Goal: Task Accomplishment & Management: Manage account settings

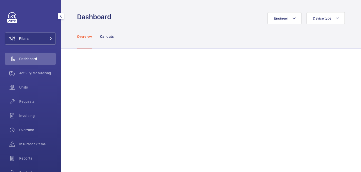
click at [26, 105] on div "Requests" at bounding box center [30, 101] width 51 height 12
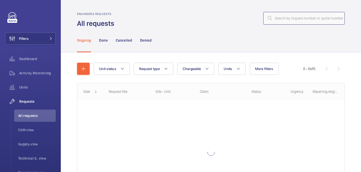
click at [292, 23] on input "text" at bounding box center [304, 18] width 82 height 13
paste input "R25-11081"
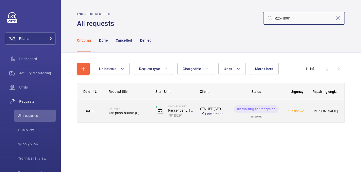
type input "R25-11081"
click at [130, 115] on div "R25-11081 Car push button (G)" at bounding box center [129, 111] width 40 height 15
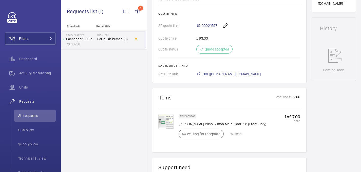
scroll to position [220, 0]
click at [25, 117] on span "All requests" at bounding box center [36, 115] width 37 height 5
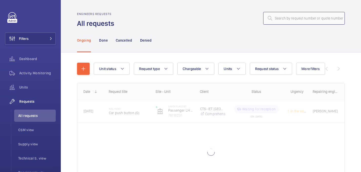
click at [287, 19] on input "text" at bounding box center [304, 18] width 82 height 13
paste input "R25-10952"
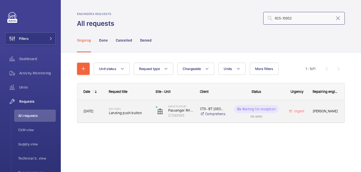
type input "R25-10952"
click at [137, 109] on h2 "R25-10952" at bounding box center [129, 108] width 40 height 3
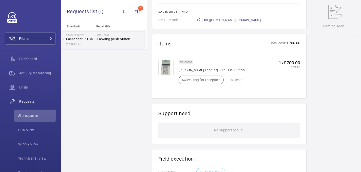
scroll to position [254, 0]
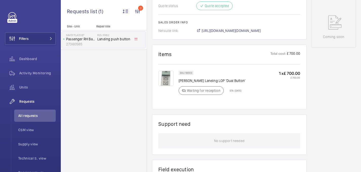
click at [161, 78] on img at bounding box center [165, 78] width 15 height 15
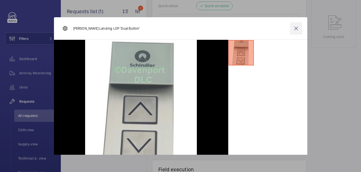
click at [296, 29] on wm-front-icon-button at bounding box center [296, 28] width 12 height 12
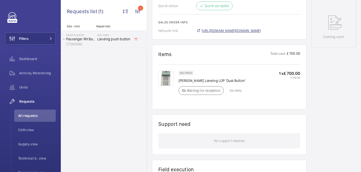
click at [261, 32] on span "https://6461500.app.netsuite.com/app/accounting/transactions/salesord.nl?id=303…" at bounding box center [230, 30] width 59 height 5
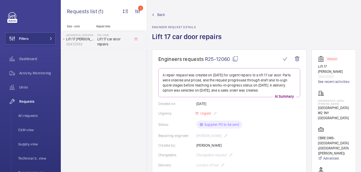
click at [234, 60] on mat-icon at bounding box center [235, 59] width 6 height 6
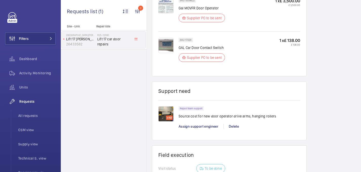
scroll to position [393, 0]
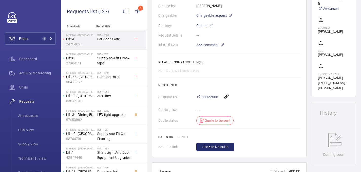
scroll to position [130, 0]
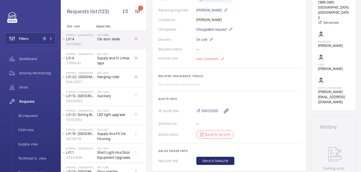
click at [208, 57] on span "Add comment" at bounding box center [207, 58] width 22 height 5
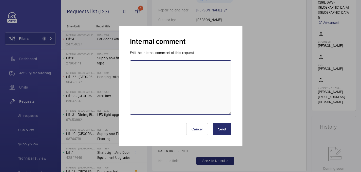
click at [190, 60] on textarea at bounding box center [180, 87] width 101 height 54
type textarea "sent to ILE - 24/09 india"
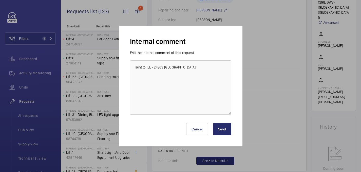
click at [219, 130] on button "Send" at bounding box center [222, 129] width 18 height 12
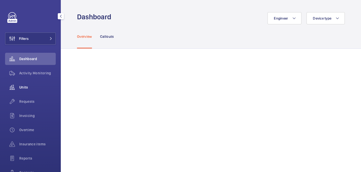
click at [37, 86] on span "Units" at bounding box center [37, 87] width 36 height 5
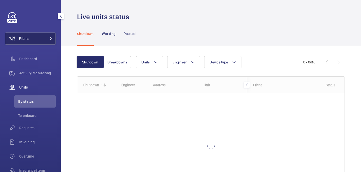
click at [45, 41] on button "Filters" at bounding box center [30, 38] width 51 height 12
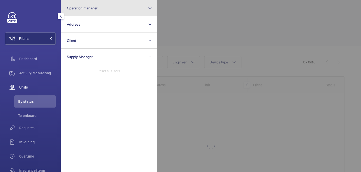
click at [125, 14] on button "Operation manager" at bounding box center [109, 8] width 96 height 16
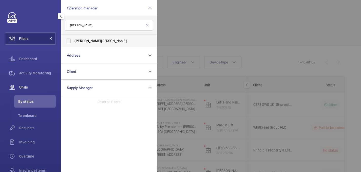
type input "john"
click at [105, 41] on span "John Smith" at bounding box center [109, 40] width 70 height 5
click at [73, 41] on input "John Smith" at bounding box center [68, 41] width 10 height 10
checkbox input "true"
click at [178, 31] on div at bounding box center [337, 86] width 361 height 172
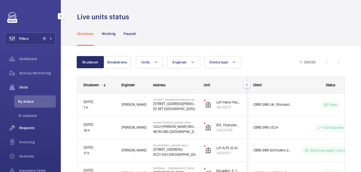
click at [28, 125] on span "Requests" at bounding box center [37, 127] width 36 height 5
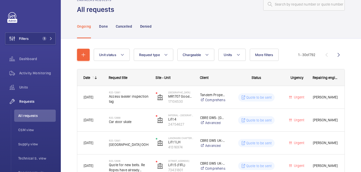
scroll to position [18, 0]
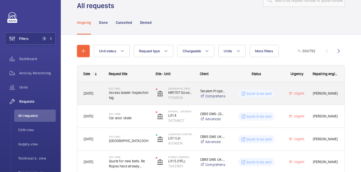
click at [129, 102] on div "R25-12681 Access ladder inspection tag" at bounding box center [126, 93] width 46 height 23
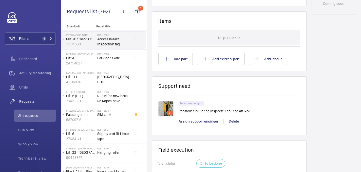
scroll to position [288, 0]
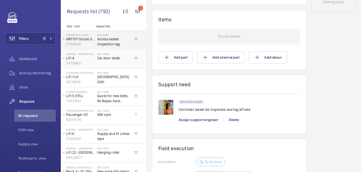
click at [125, 62] on div "R25-12668 Car door skate" at bounding box center [113, 59] width 33 height 15
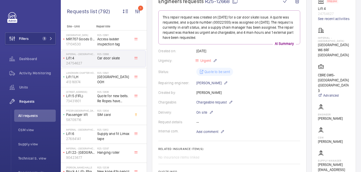
scroll to position [88, 0]
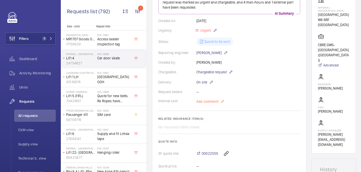
click at [212, 100] on span "Add comment" at bounding box center [207, 101] width 22 height 5
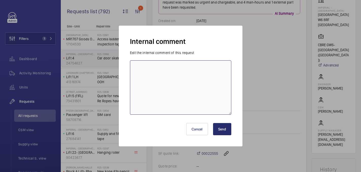
click at [192, 100] on textarea at bounding box center [180, 87] width 101 height 54
type textarea "sourcing parts - 24/09 india"
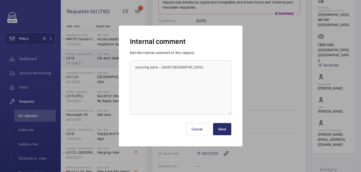
click at [216, 132] on button "Send" at bounding box center [222, 129] width 18 height 12
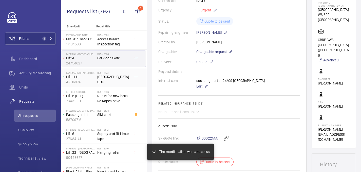
scroll to position [98, 0]
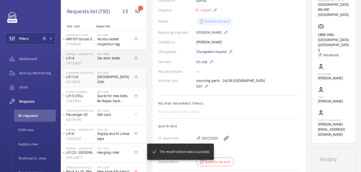
click at [117, 82] on span "Replace hall station OOH" at bounding box center [113, 79] width 33 height 10
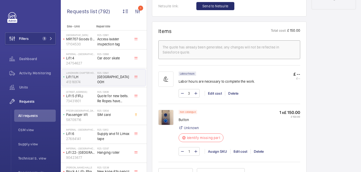
scroll to position [297, 0]
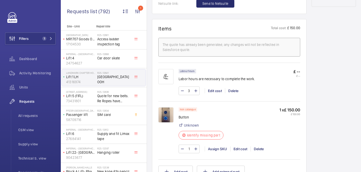
click at [165, 118] on img at bounding box center [165, 114] width 15 height 15
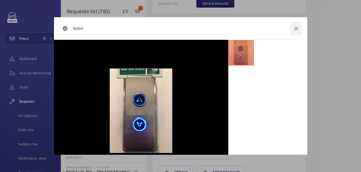
click at [295, 29] on wm-front-icon-button at bounding box center [296, 28] width 12 height 12
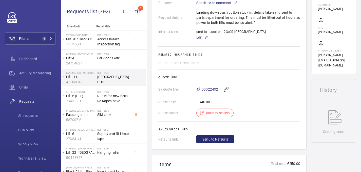
scroll to position [287, 0]
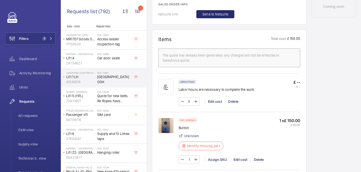
click at [167, 127] on img at bounding box center [165, 125] width 15 height 15
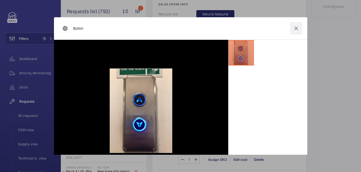
click at [297, 29] on wm-front-icon-button at bounding box center [296, 28] width 12 height 12
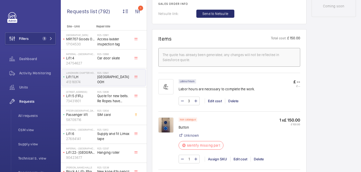
scroll to position [318, 0]
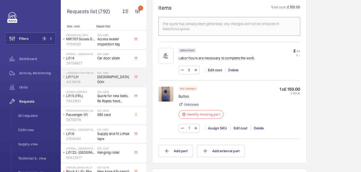
click at [161, 101] on img at bounding box center [165, 93] width 15 height 15
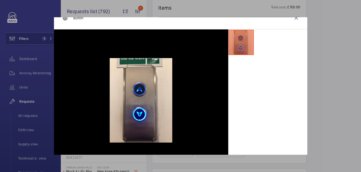
scroll to position [11, 0]
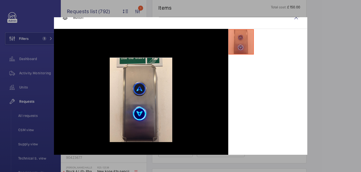
click at [323, 23] on div at bounding box center [180, 86] width 361 height 172
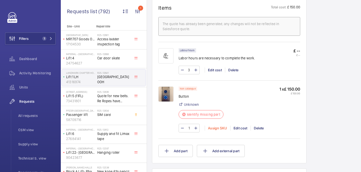
click at [208, 128] on div "Assign SKU" at bounding box center [218, 127] width 26 height 5
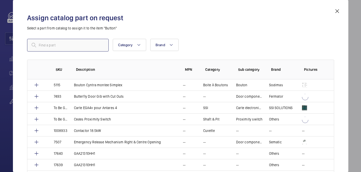
click at [71, 49] on input "text" at bounding box center [68, 45] width 82 height 13
paste input "1010340"
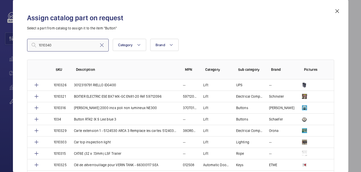
click at [39, 45] on input "1010340" at bounding box center [68, 45] width 82 height 13
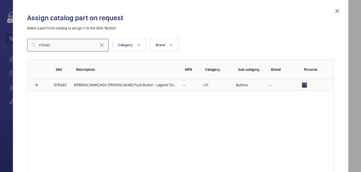
type input "010340"
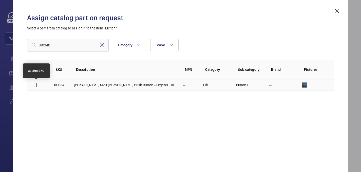
click at [36, 84] on mat-icon at bounding box center [36, 85] width 6 height 6
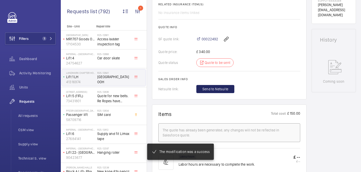
scroll to position [217, 0]
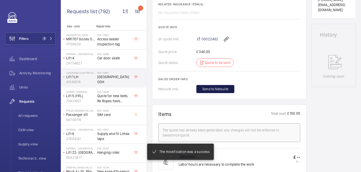
click at [212, 90] on span "Send to Netsuite" at bounding box center [215, 88] width 26 height 5
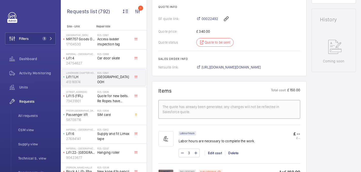
scroll to position [232, 0]
click at [219, 69] on span "https://6461500.app.netsuite.com/app/accounting/transactions/salesord.nl?id=303…" at bounding box center [230, 67] width 59 height 5
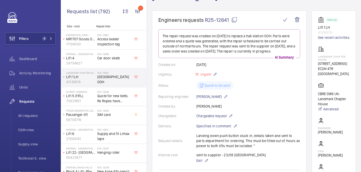
scroll to position [0, 0]
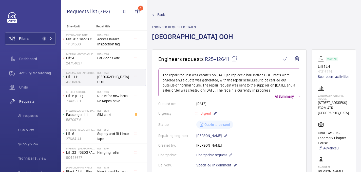
click at [327, 99] on div "Landmark Chapter House 14 New St EC2M 4TR LONDON" at bounding box center [334, 100] width 32 height 30
copy p "Landmark Chapter House"
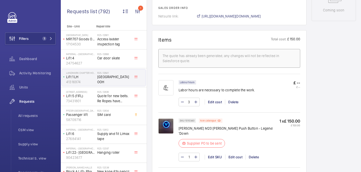
scroll to position [322, 0]
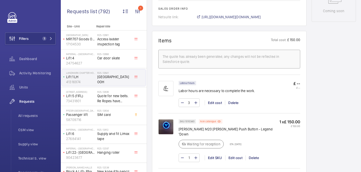
scroll to position [288, 0]
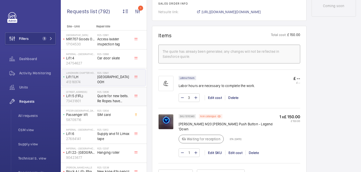
click at [115, 97] on span "Quote for new belts. Re Ropes have already surveyed it for Schindler." at bounding box center [113, 98] width 33 height 10
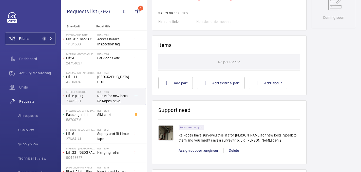
scroll to position [278, 0]
click at [117, 111] on h2 "R25-12634" at bounding box center [113, 110] width 33 height 3
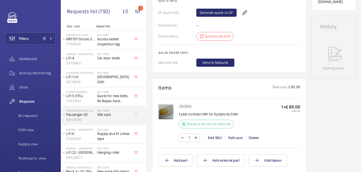
scroll to position [227, 0]
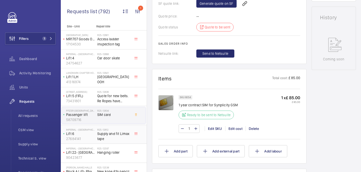
click at [112, 131] on h2 "R25-12612" at bounding box center [113, 129] width 33 height 3
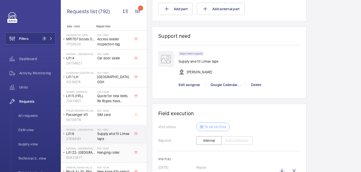
scroll to position [389, 0]
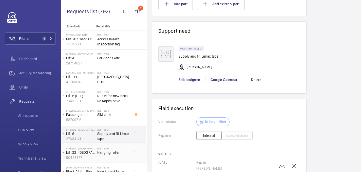
click at [116, 148] on h2 "R25-12597" at bounding box center [113, 148] width 33 height 3
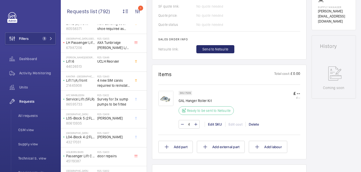
scroll to position [254, 0]
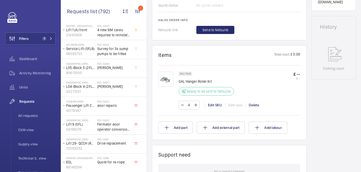
scroll to position [241, 0]
click at [168, 84] on img at bounding box center [165, 78] width 15 height 15
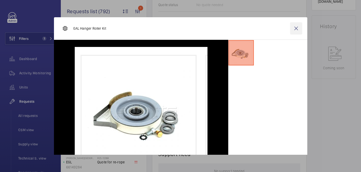
click at [292, 27] on wm-front-icon-button at bounding box center [296, 28] width 12 height 12
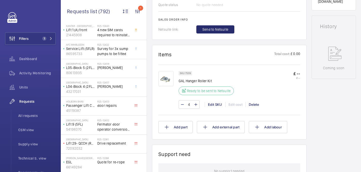
click at [164, 76] on img at bounding box center [165, 78] width 15 height 15
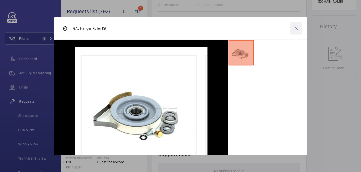
click at [295, 30] on wm-front-icon-button at bounding box center [296, 28] width 12 height 12
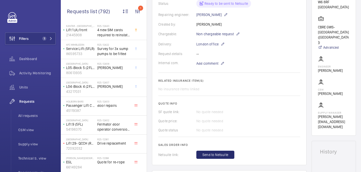
scroll to position [0, 0]
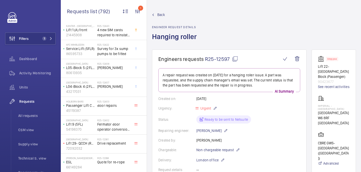
click at [235, 57] on mat-icon at bounding box center [235, 59] width 6 height 6
click at [329, 106] on p "Imperial - [GEOGRAPHIC_DATA]" at bounding box center [334, 107] width 32 height 6
copy p "Imperial - [GEOGRAPHIC_DATA]"
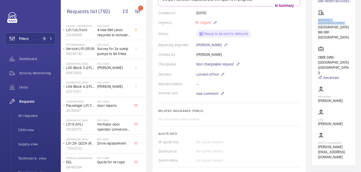
scroll to position [227, 0]
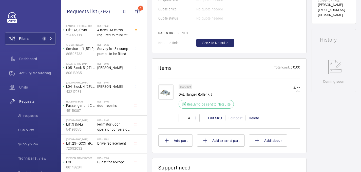
click at [194, 96] on p "GAL Hanger Roller Kit" at bounding box center [207, 94] width 58 height 5
copy div "GAL Hanger Roller Kit"
click at [170, 95] on img at bounding box center [165, 91] width 15 height 15
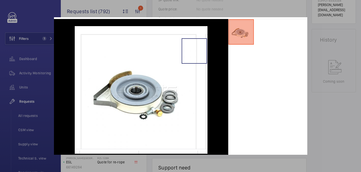
scroll to position [27, 0]
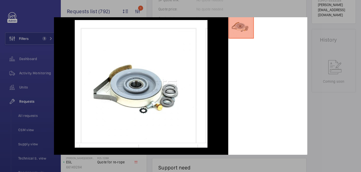
click at [324, 114] on div at bounding box center [180, 86] width 361 height 172
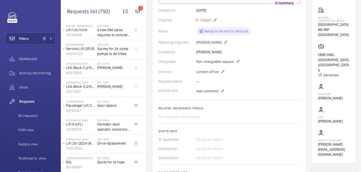
scroll to position [88, 0]
click at [209, 92] on span "Add comment" at bounding box center [207, 91] width 22 height 5
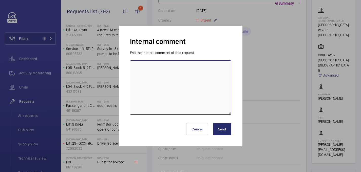
click at [194, 91] on textarea at bounding box center [180, 87] width 101 height 54
type textarea "sent to supplier - 24/09 india"
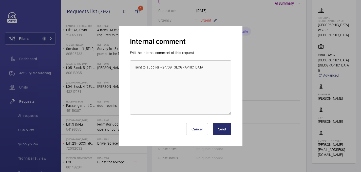
click at [225, 134] on button "Send" at bounding box center [222, 129] width 18 height 12
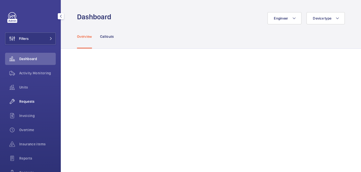
click at [35, 98] on div "Requests" at bounding box center [30, 101] width 51 height 12
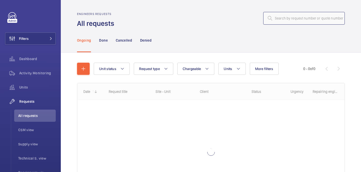
click at [285, 15] on input "text" at bounding box center [304, 18] width 82 height 13
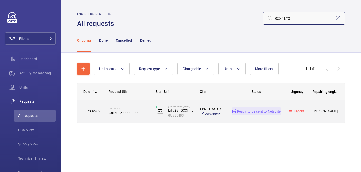
type input "R25-11712"
click at [141, 113] on span "Gal car door clutch" at bounding box center [129, 112] width 40 height 5
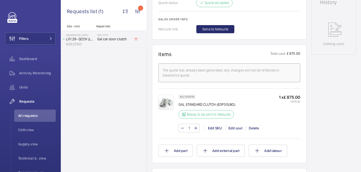
scroll to position [263, 0]
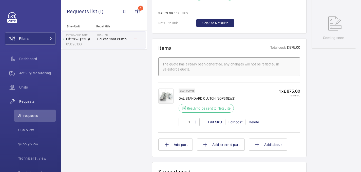
click at [165, 94] on img at bounding box center [165, 95] width 15 height 15
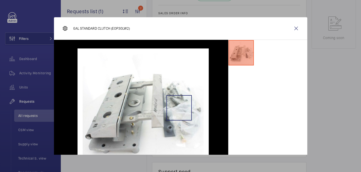
click at [179, 107] on img at bounding box center [141, 110] width 154 height 125
click at [298, 27] on wm-front-icon-button at bounding box center [296, 28] width 12 height 12
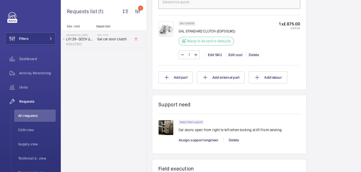
scroll to position [322, 0]
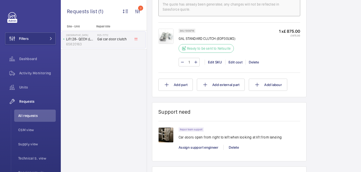
click at [170, 37] on img at bounding box center [165, 36] width 15 height 15
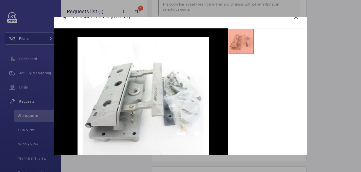
scroll to position [14, 0]
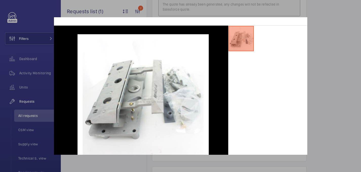
click at [336, 37] on div at bounding box center [180, 86] width 361 height 172
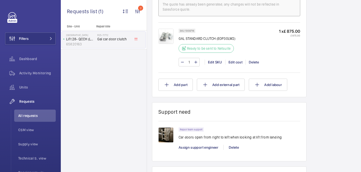
scroll to position [0, 0]
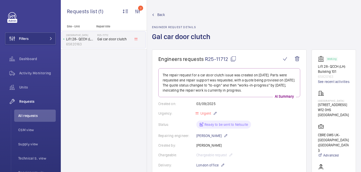
click at [233, 58] on mat-icon at bounding box center [233, 59] width 6 height 6
click at [322, 101] on p "[GEOGRAPHIC_DATA]" at bounding box center [334, 100] width 32 height 3
copy p "[GEOGRAPHIC_DATA]"
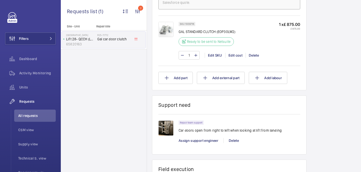
scroll to position [327, 0]
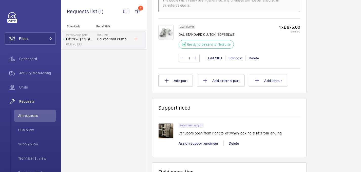
click at [197, 33] on p "GAL STANDARD CLUTCH (EOP30LW2)" at bounding box center [207, 34] width 58 height 5
copy div "GAL STANDARD CLUTCH (EOP30LW2)"
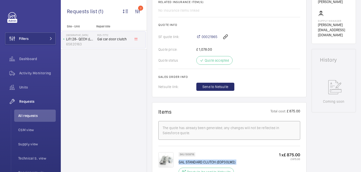
scroll to position [136, 0]
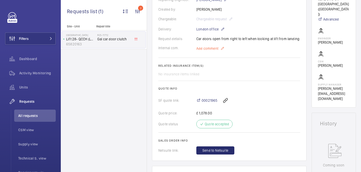
click at [206, 51] on p "Add comment" at bounding box center [215, 48] width 38 height 6
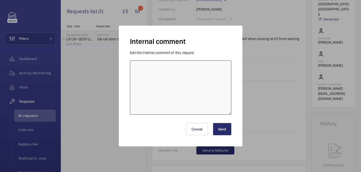
click at [178, 63] on textarea at bounding box center [180, 87] width 101 height 54
type textarea "sent to supplier - 24/09 [GEOGRAPHIC_DATA]"
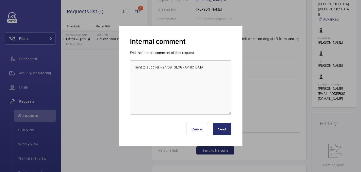
click at [224, 130] on button "Send" at bounding box center [222, 129] width 18 height 12
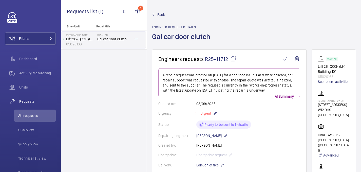
scroll to position [151, 0]
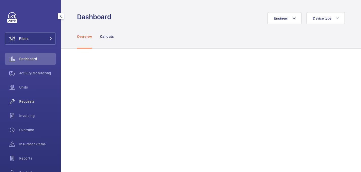
click at [31, 102] on span "Requests" at bounding box center [37, 101] width 36 height 5
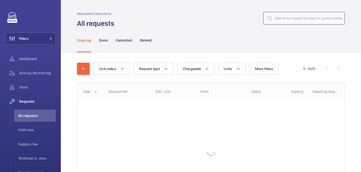
click at [282, 19] on input "text" at bounding box center [304, 18] width 82 height 13
paste input "R25-10952"
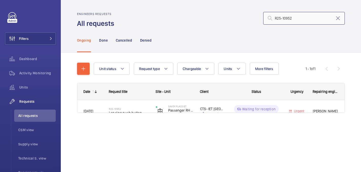
type input "R25-10952"
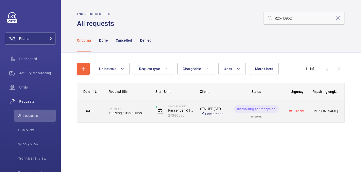
click at [131, 115] on span "Landing push button" at bounding box center [129, 112] width 40 height 5
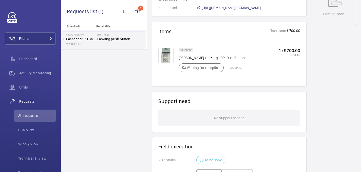
scroll to position [276, 0]
click at [233, 8] on span "[URL][DOMAIN_NAME][DOMAIN_NAME]" at bounding box center [230, 8] width 59 height 5
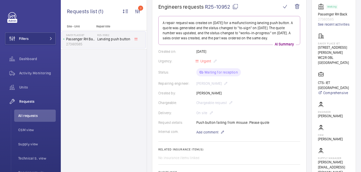
scroll to position [260, 0]
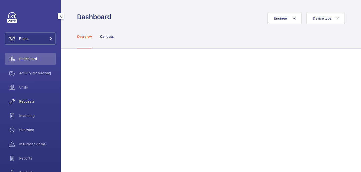
click at [29, 99] on span "Requests" at bounding box center [37, 101] width 36 height 5
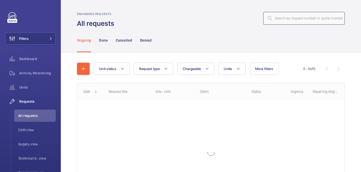
click at [282, 18] on input "text" at bounding box center [304, 18] width 82 height 13
paste input "R25-11081"
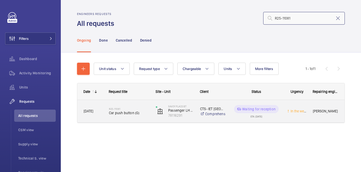
type input "R25-11081"
click at [138, 115] on div "R25-11081 Car push button (G)" at bounding box center [129, 111] width 40 height 15
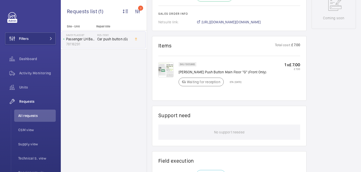
scroll to position [250, 0]
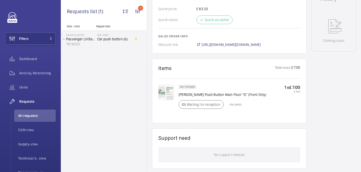
click at [166, 85] on img at bounding box center [165, 92] width 15 height 15
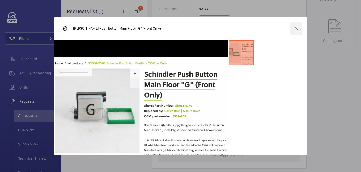
click at [299, 28] on wm-front-icon-button at bounding box center [296, 28] width 12 height 12
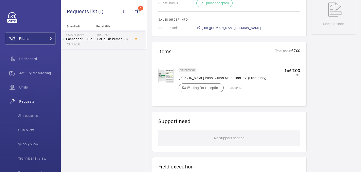
scroll to position [267, 0]
click at [164, 69] on img at bounding box center [165, 75] width 15 height 15
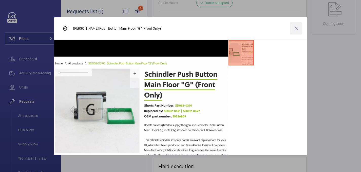
click at [294, 27] on wm-front-icon-button at bounding box center [296, 28] width 12 height 12
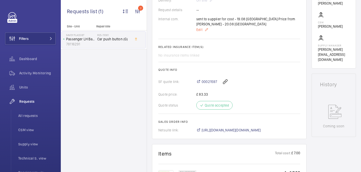
scroll to position [239, 0]
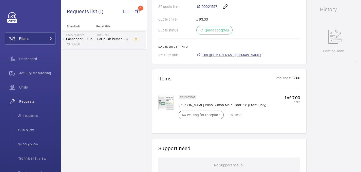
click at [225, 52] on span "https://6461500.app.netsuite.com/app/accounting/transactions/salesord.nl?id=300…" at bounding box center [230, 54] width 59 height 5
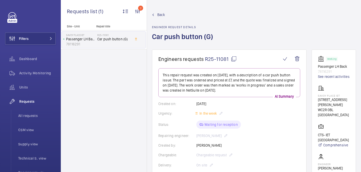
scroll to position [50, 0]
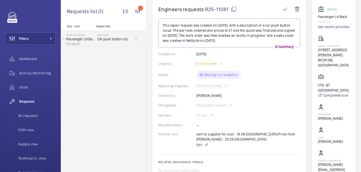
click at [232, 8] on mat-icon at bounding box center [234, 9] width 6 height 6
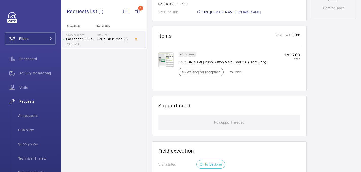
scroll to position [0, 0]
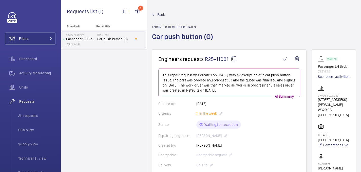
click at [236, 60] on mat-icon at bounding box center [234, 59] width 6 height 6
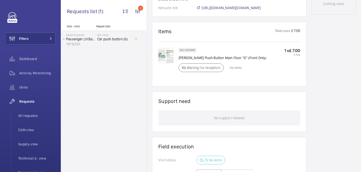
scroll to position [270, 0]
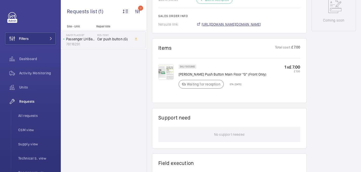
click at [221, 22] on span "https://6461500.app.netsuite.com/app/accounting/transactions/salesord.nl?id=300…" at bounding box center [230, 24] width 59 height 5
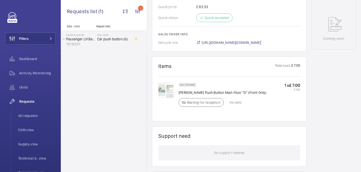
scroll to position [252, 0]
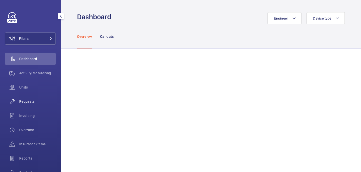
click at [38, 100] on span "Requests" at bounding box center [37, 101] width 36 height 5
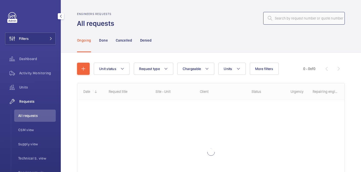
click at [296, 23] on input "text" at bounding box center [304, 18] width 82 height 13
paste input "R25-12597"
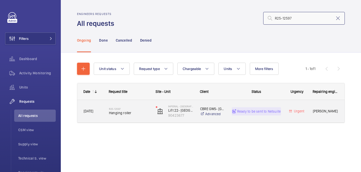
type input "R25-12597"
click at [136, 110] on span "Hanging roller" at bounding box center [129, 112] width 40 height 5
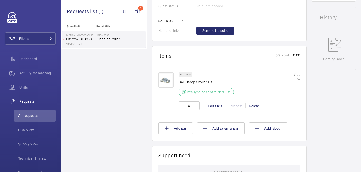
scroll to position [263, 0]
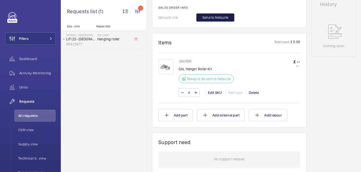
click at [214, 20] on span "Send to Netsuite" at bounding box center [215, 17] width 26 height 5
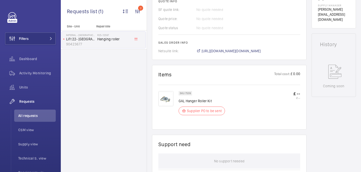
scroll to position [223, 0]
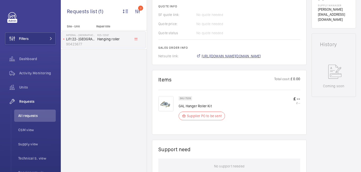
click at [213, 56] on span "[URL][DOMAIN_NAME][DOMAIN_NAME]" at bounding box center [230, 55] width 59 height 5
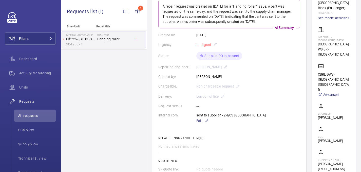
scroll to position [67, 0]
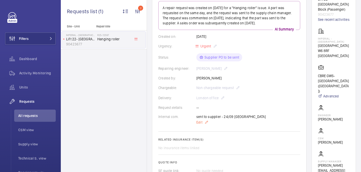
click at [201, 121] on span "Edit" at bounding box center [199, 121] width 6 height 5
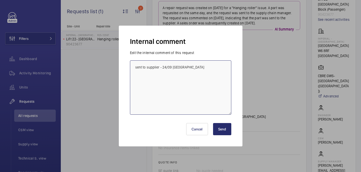
click at [200, 82] on textarea "sent to supplier - 24/09 [GEOGRAPHIC_DATA]" at bounding box center [180, 87] width 101 height 54
drag, startPoint x: 160, startPoint y: 67, endPoint x: 112, endPoint y: 70, distance: 47.9
click at [112, 70] on div "Internal comment Edit the internal comment of this request sent to supplier - 2…" at bounding box center [180, 86] width 361 height 172
click at [156, 66] on textarea "sent to supplier - 24/09 [GEOGRAPHIC_DATA]" at bounding box center [180, 87] width 101 height 54
drag, startPoint x: 159, startPoint y: 68, endPoint x: 129, endPoint y: 68, distance: 30.4
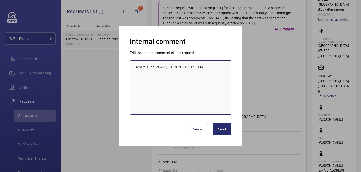
click at [129, 68] on form "Edit the internal comment of this request sent to supplier - 24/09 [GEOGRAPHIC_…" at bounding box center [180, 82] width 105 height 64
type textarea "PO sent - 24/09 [GEOGRAPHIC_DATA]"
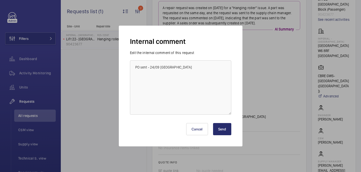
click at [228, 126] on button "Send" at bounding box center [222, 129] width 18 height 12
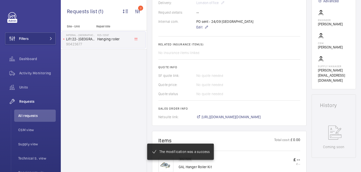
scroll to position [200, 0]
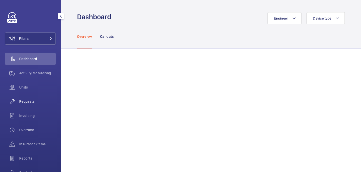
click at [30, 103] on span "Requests" at bounding box center [37, 101] width 36 height 5
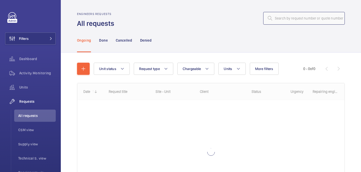
click at [302, 19] on input "text" at bounding box center [304, 18] width 82 height 13
paste input "R25-12668"
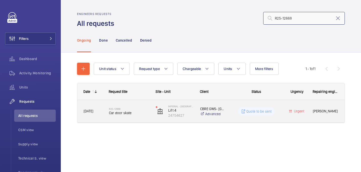
type input "R25-12668"
click at [134, 115] on span "Car door skate" at bounding box center [129, 112] width 40 height 5
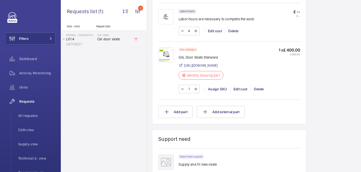
scroll to position [348, 0]
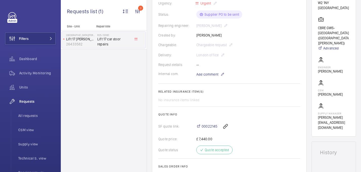
scroll to position [111, 0]
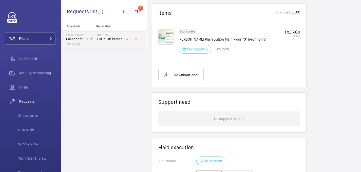
scroll to position [315, 0]
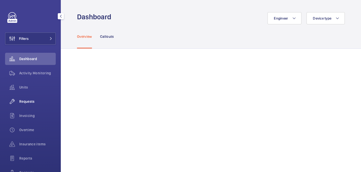
click at [33, 101] on span "Requests" at bounding box center [37, 101] width 36 height 5
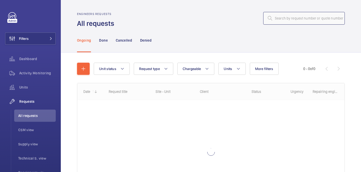
click at [296, 14] on input "text" at bounding box center [304, 18] width 82 height 13
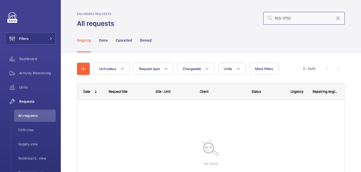
click at [275, 17] on input "R25-11702" at bounding box center [304, 18] width 82 height 13
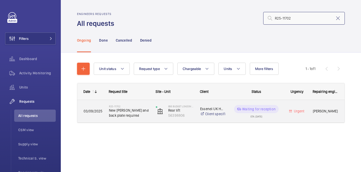
type input "R25-11702"
click at [124, 116] on span "New [PERSON_NAME] and back plate required" at bounding box center [129, 113] width 40 height 10
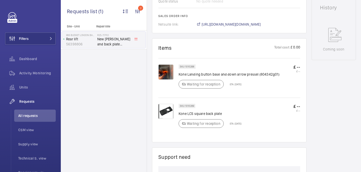
scroll to position [260, 0]
click at [215, 26] on span "[URL][DOMAIN_NAME][DOMAIN_NAME]" at bounding box center [230, 23] width 59 height 5
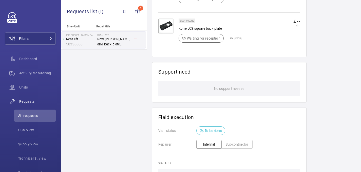
scroll to position [412, 0]
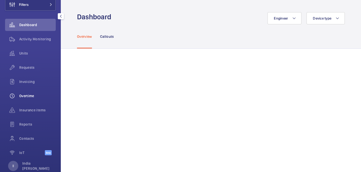
scroll to position [45, 0]
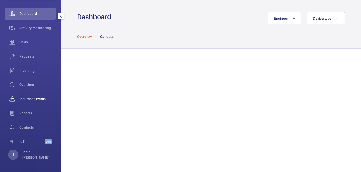
click at [37, 102] on div "Insurance items" at bounding box center [30, 99] width 51 height 12
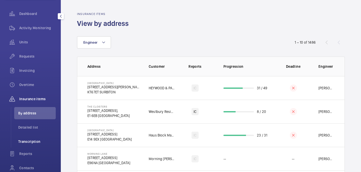
click at [29, 142] on span "Transcription" at bounding box center [36, 141] width 37 height 5
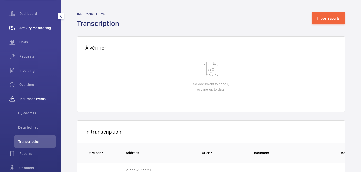
scroll to position [14, 0]
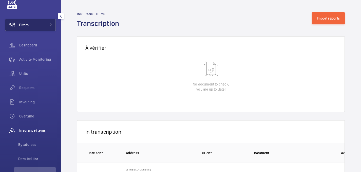
click at [39, 28] on button "Filters" at bounding box center [30, 25] width 51 height 12
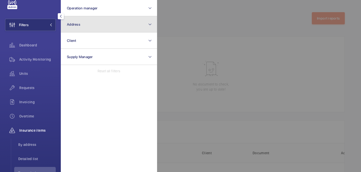
click at [78, 22] on span "Address" at bounding box center [73, 24] width 13 height 4
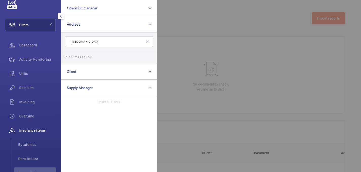
click at [110, 43] on input "1 Victoria shopping centre" at bounding box center [109, 41] width 88 height 11
drag, startPoint x: 108, startPoint y: 44, endPoint x: 84, endPoint y: 42, distance: 24.6
click at [84, 42] on input "1 Victoria shopping centre" at bounding box center [109, 41] width 88 height 11
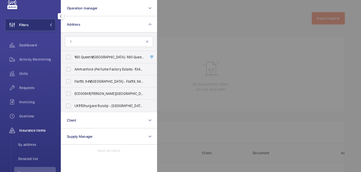
type input "1"
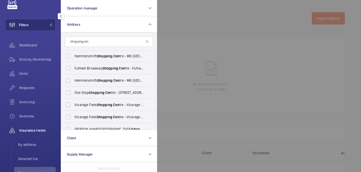
scroll to position [347, 0]
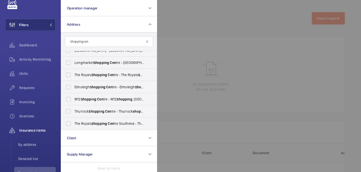
type input "Shopping cen"
click at [101, 41] on input "Shopping cen" at bounding box center [109, 41] width 88 height 11
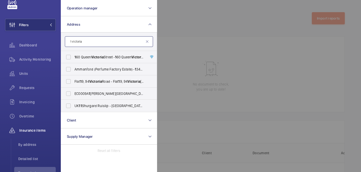
type input "1 victoria"
click at [148, 41] on mat-icon at bounding box center [147, 41] width 4 height 4
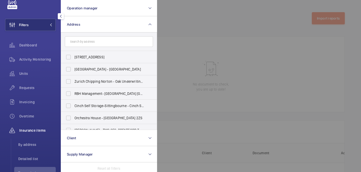
click at [197, 22] on div at bounding box center [337, 86] width 361 height 172
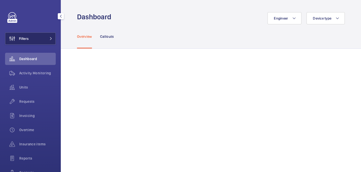
click at [33, 41] on button "Filters" at bounding box center [30, 38] width 51 height 12
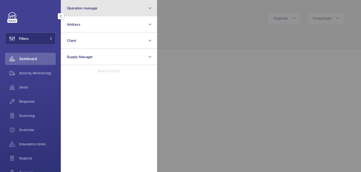
click at [78, 12] on button "Operation manager" at bounding box center [109, 8] width 96 height 16
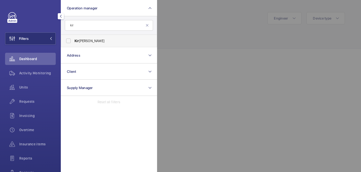
type input "kir"
click at [95, 41] on span "Kir [PERSON_NAME]" at bounding box center [109, 40] width 70 height 5
click at [73, 41] on input "Kir [PERSON_NAME]" at bounding box center [68, 41] width 10 height 10
checkbox input "true"
click at [180, 29] on div at bounding box center [337, 86] width 361 height 172
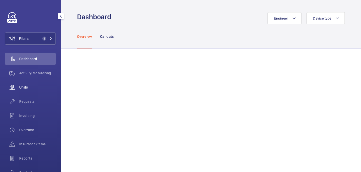
click at [31, 89] on span "Units" at bounding box center [37, 87] width 36 height 5
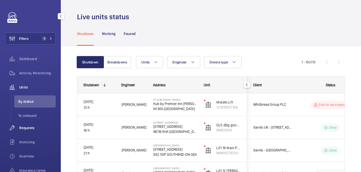
click at [34, 125] on div "Requests" at bounding box center [30, 127] width 51 height 12
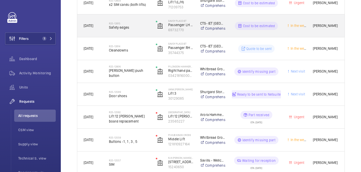
scroll to position [451, 0]
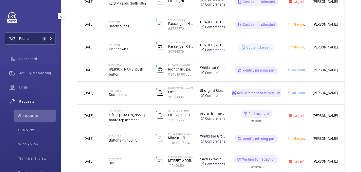
click at [34, 39] on button "Filters 1" at bounding box center [30, 38] width 51 height 12
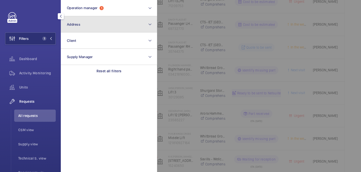
click at [85, 28] on button "Address" at bounding box center [109, 24] width 96 height 16
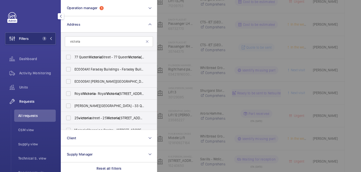
click at [72, 42] on input "victoria" at bounding box center [109, 41] width 88 height 11
click at [85, 42] on input "Victoria" at bounding box center [109, 41] width 88 height 11
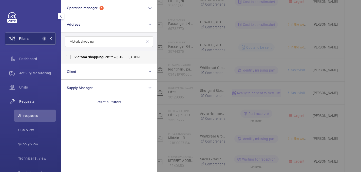
type input "Victoria shopping"
click at [109, 58] on span "[GEOGRAPHIC_DATA] - [STREET_ADDRESS]" at bounding box center [109, 56] width 70 height 5
click at [73, 58] on input "[GEOGRAPHIC_DATA] - [STREET_ADDRESS]" at bounding box center [68, 57] width 10 height 10
checkbox input "true"
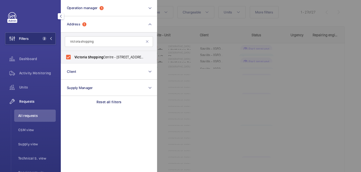
click at [212, 26] on div at bounding box center [337, 86] width 361 height 172
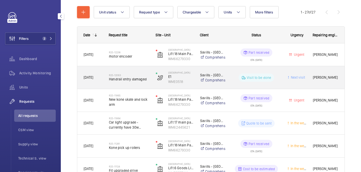
click at [137, 75] on h2 "R25-12083" at bounding box center [129, 74] width 40 height 3
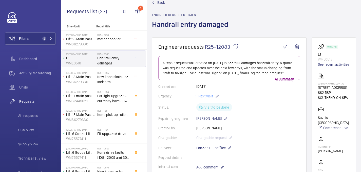
scroll to position [12, 0]
click at [235, 44] on mat-icon at bounding box center [235, 47] width 6 height 6
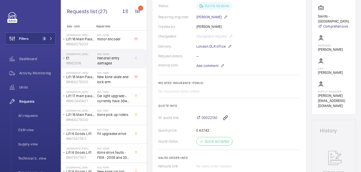
scroll to position [0, 0]
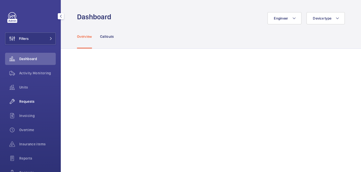
click at [38, 100] on span "Requests" at bounding box center [37, 101] width 36 height 5
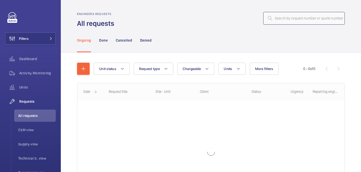
click at [280, 21] on input "text" at bounding box center [304, 18] width 82 height 13
paste input "R25-11712"
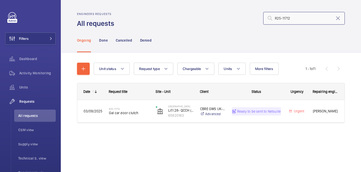
type input "R25-11712"
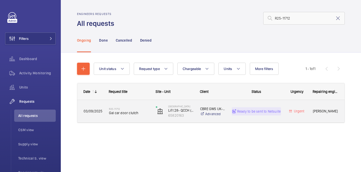
click at [132, 106] on div "R25-11712 Gal car door clutch" at bounding box center [129, 111] width 40 height 15
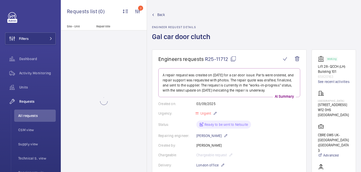
scroll to position [261, 0]
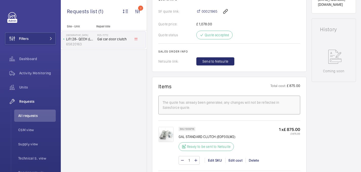
scroll to position [226, 0]
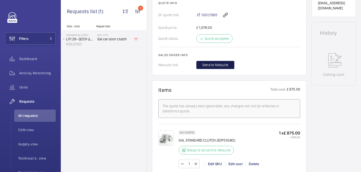
click at [220, 67] on span "Send to Netsuite" at bounding box center [215, 64] width 26 height 5
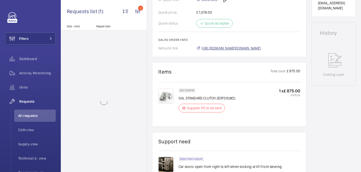
scroll to position [231, 0]
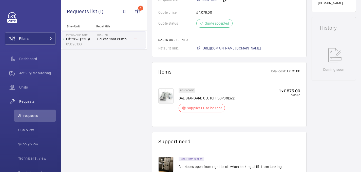
click at [220, 48] on span "[URL][DOMAIN_NAME][DOMAIN_NAME]" at bounding box center [230, 48] width 59 height 5
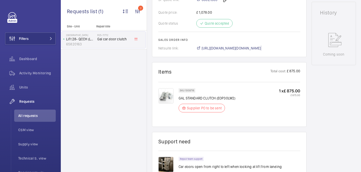
scroll to position [154, 0]
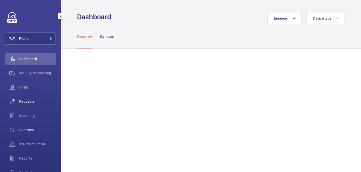
click at [28, 102] on span "Requests" at bounding box center [37, 101] width 36 height 5
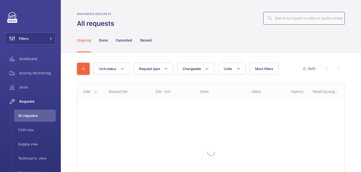
click at [283, 19] on input "text" at bounding box center [304, 18] width 82 height 13
paste input "R25-12668"
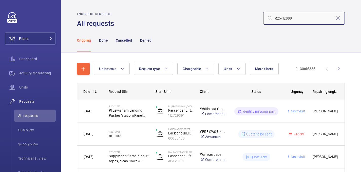
click at [275, 18] on input "R25-12668" at bounding box center [304, 18] width 82 height 13
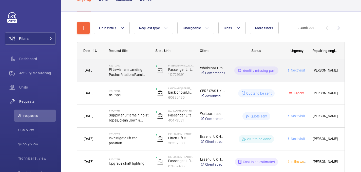
scroll to position [41, 0]
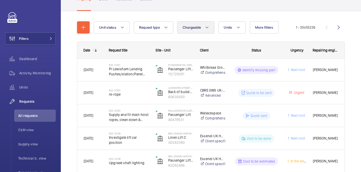
type input "2R25-12668"
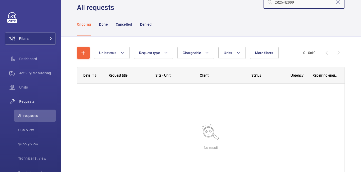
scroll to position [16, 0]
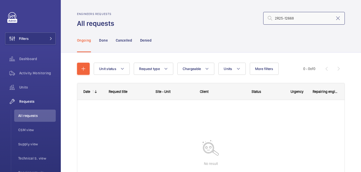
click at [276, 18] on input "2R25-12668" at bounding box center [304, 18] width 82 height 13
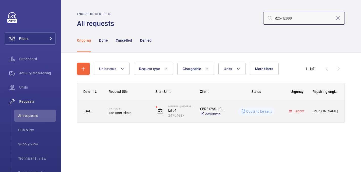
type input "R25-12668"
click at [140, 111] on span "Car door skate" at bounding box center [129, 112] width 40 height 5
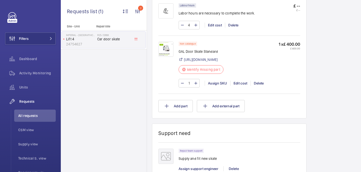
scroll to position [352, 0]
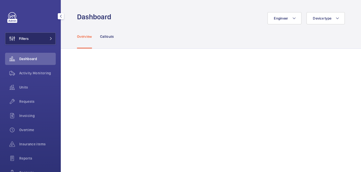
click at [37, 43] on button "Filters" at bounding box center [30, 38] width 51 height 12
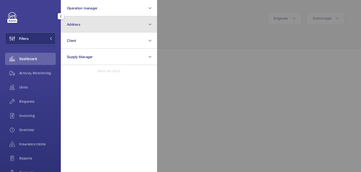
click at [89, 27] on button "Address" at bounding box center [109, 24] width 96 height 16
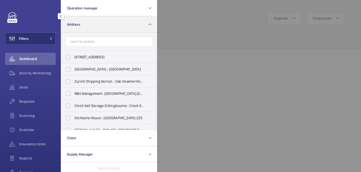
type input "n"
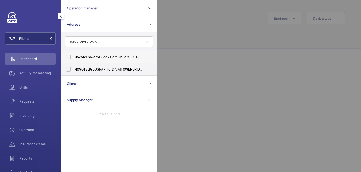
type input "[GEOGRAPHIC_DATA]"
click at [123, 58] on span "Novotel" at bounding box center [124, 57] width 12 height 4
click at [73, 58] on input "[GEOGRAPHIC_DATA] - [GEOGRAPHIC_DATA], [GEOGRAPHIC_DATA]" at bounding box center [68, 57] width 10 height 10
checkbox input "true"
click at [123, 67] on span "[GEOGRAPHIC_DATA] - H3107, [GEOGRAPHIC_DATA], [STREET_ADDRESS][PERSON_NAME]" at bounding box center [109, 69] width 70 height 5
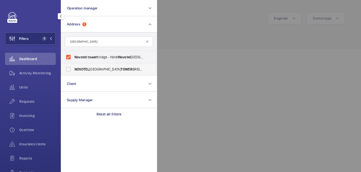
click at [73, 67] on input "[GEOGRAPHIC_DATA] - H3107, [GEOGRAPHIC_DATA], [STREET_ADDRESS][PERSON_NAME]" at bounding box center [68, 69] width 10 height 10
checkbox input "true"
click at [172, 50] on div at bounding box center [337, 86] width 361 height 172
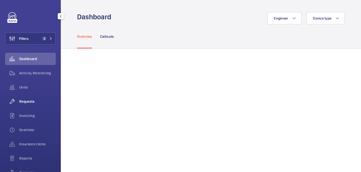
click at [35, 99] on span "Requests" at bounding box center [37, 101] width 36 height 5
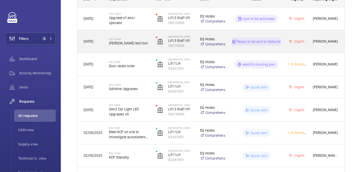
scroll to position [80, 0]
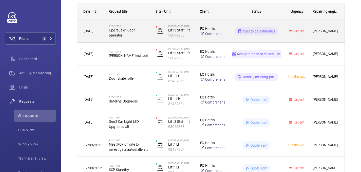
click at [134, 30] on span "Upgrade of door operator" at bounding box center [129, 33] width 40 height 10
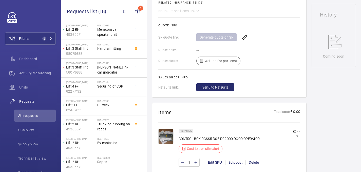
scroll to position [246, 0]
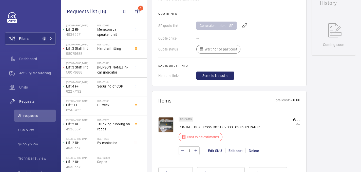
click at [163, 126] on img at bounding box center [165, 124] width 15 height 15
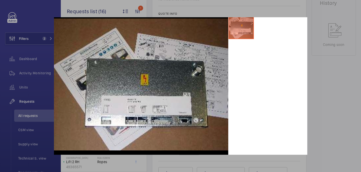
scroll to position [0, 0]
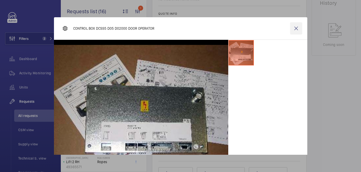
click at [298, 29] on wm-front-icon-button at bounding box center [296, 28] width 12 height 12
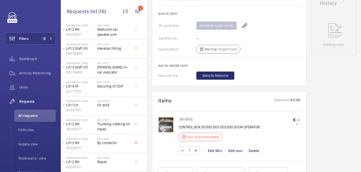
click at [166, 125] on img at bounding box center [165, 124] width 15 height 15
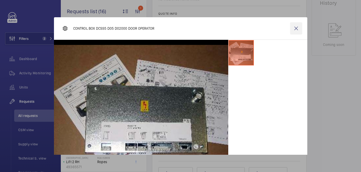
click at [298, 29] on wm-front-icon-button at bounding box center [296, 28] width 12 height 12
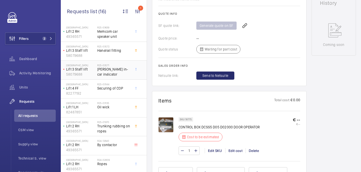
scroll to position [160, 0]
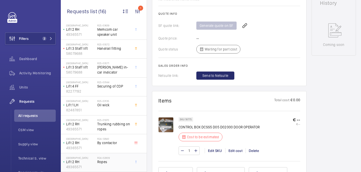
click at [115, 157] on h2 "R24-02809" at bounding box center [113, 157] width 33 height 3
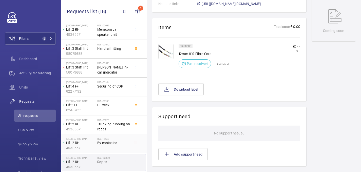
scroll to position [265, 0]
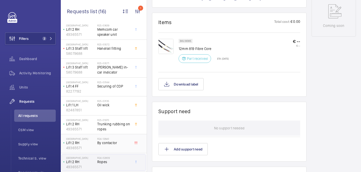
click at [127, 136] on div "R24-12640 By contactor" at bounding box center [114, 143] width 35 height 17
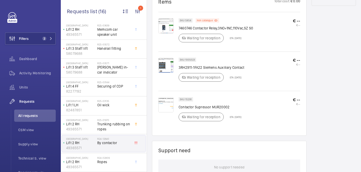
scroll to position [301, 0]
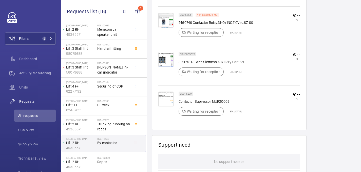
click at [170, 102] on img at bounding box center [165, 98] width 15 height 15
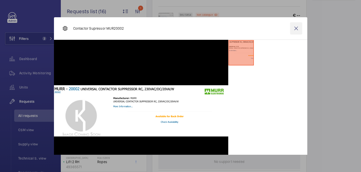
click at [295, 31] on wm-front-icon-button at bounding box center [296, 28] width 12 height 12
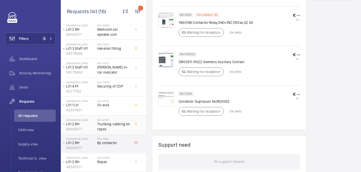
click at [108, 128] on span "Trunking rubbing on ropes" at bounding box center [113, 126] width 33 height 10
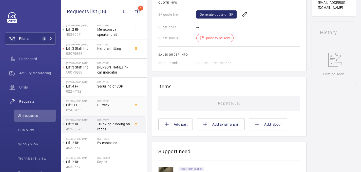
scroll to position [221, 0]
click at [107, 105] on span "Oil wick" at bounding box center [113, 104] width 33 height 5
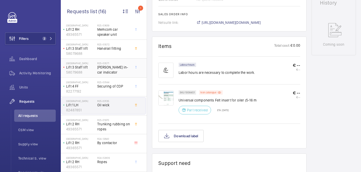
scroll to position [251, 0]
click at [115, 86] on span "Securing of COP" at bounding box center [113, 86] width 33 height 5
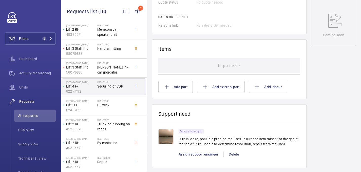
scroll to position [239, 0]
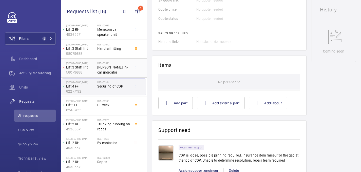
click at [118, 68] on span "Otis in-car indicator" at bounding box center [113, 70] width 33 height 10
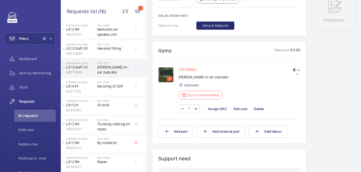
scroll to position [270, 0]
click at [170, 74] on img at bounding box center [165, 75] width 15 height 15
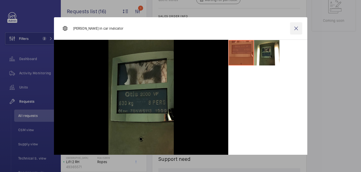
click at [296, 29] on wm-front-icon-button at bounding box center [296, 28] width 12 height 12
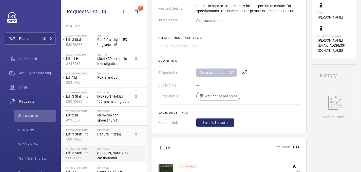
scroll to position [74, 0]
click at [118, 135] on span "Handrail fitting" at bounding box center [113, 134] width 33 height 5
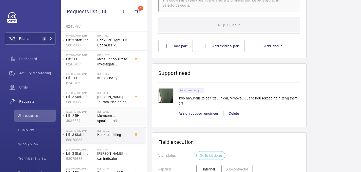
scroll to position [346, 0]
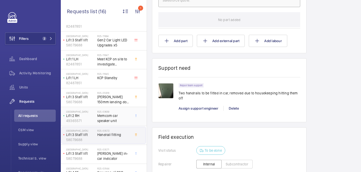
click at [105, 118] on span "Memcom car speaker unit" at bounding box center [113, 118] width 33 height 10
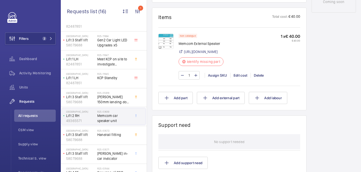
scroll to position [282, 0]
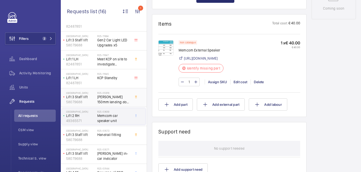
click at [121, 103] on span "Otis 150mm landing door air cord" at bounding box center [113, 99] width 33 height 10
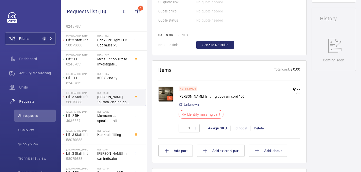
scroll to position [233, 0]
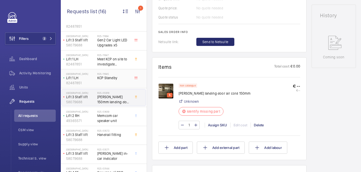
click at [109, 83] on div "R25-11645 KCP Standby" at bounding box center [113, 79] width 33 height 15
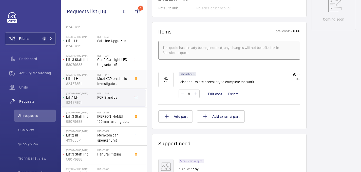
scroll to position [8, 0]
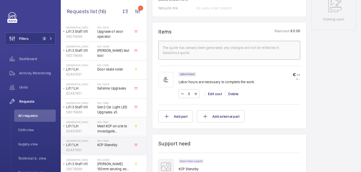
click at [113, 129] on span "Meet KCP on site to investigate autodiallers at 10am" at bounding box center [113, 128] width 33 height 10
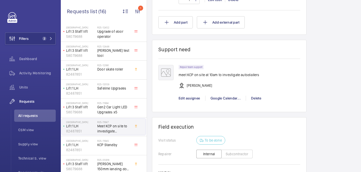
scroll to position [384, 0]
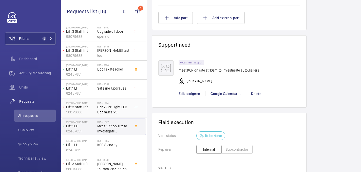
click at [113, 106] on span "Gen2 Car Light LED Upgrades x5" at bounding box center [113, 109] width 33 height 10
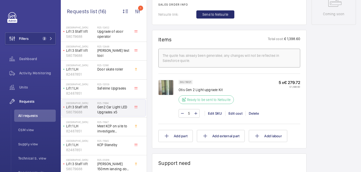
scroll to position [277, 0]
click at [118, 88] on span "Safeline Upgrades" at bounding box center [113, 88] width 33 height 5
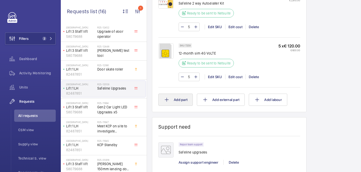
scroll to position [362, 0]
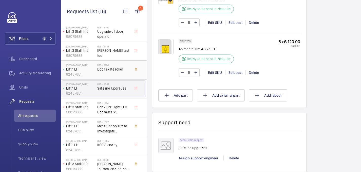
click at [115, 75] on div "R25-12390 Door skate roller" at bounding box center [113, 71] width 33 height 15
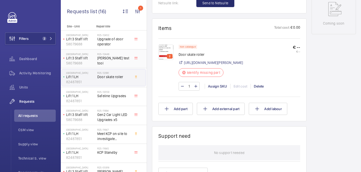
click at [116, 54] on h2 "R25-12448" at bounding box center [113, 53] width 33 height 3
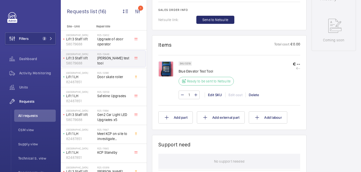
scroll to position [243, 0]
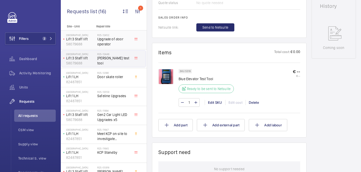
click at [110, 36] on span "Upgrade of door operator" at bounding box center [113, 41] width 33 height 10
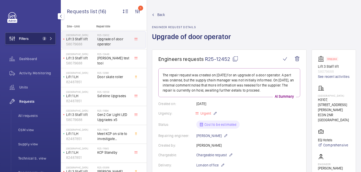
click at [39, 38] on button "Filters 2" at bounding box center [30, 38] width 51 height 12
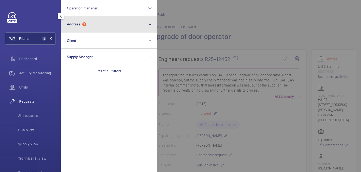
click at [106, 21] on button "Address 2" at bounding box center [109, 24] width 96 height 16
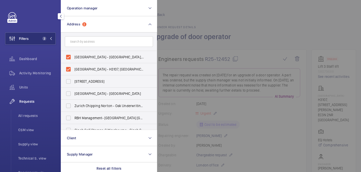
click at [225, 8] on div at bounding box center [337, 86] width 361 height 172
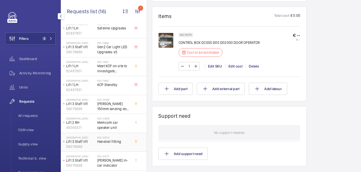
scroll to position [160, 0]
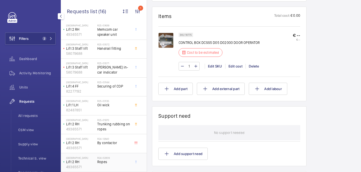
click at [108, 163] on span "Ropes" at bounding box center [113, 161] width 33 height 5
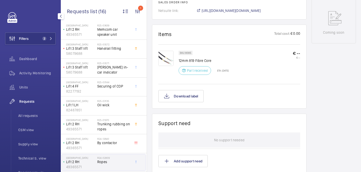
scroll to position [257, 0]
click at [121, 144] on span "By contactor" at bounding box center [113, 142] width 33 height 5
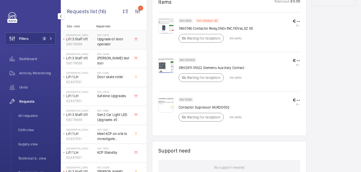
click at [117, 39] on span "Upgrade of door operator" at bounding box center [113, 41] width 33 height 10
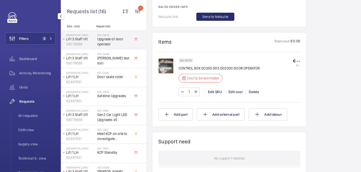
scroll to position [294, 0]
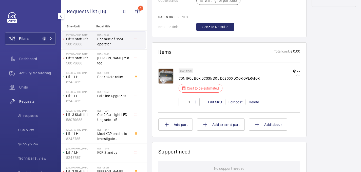
click at [163, 80] on img at bounding box center [165, 75] width 15 height 15
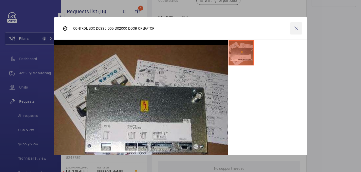
click at [298, 29] on wm-front-icon-button at bounding box center [296, 28] width 12 height 12
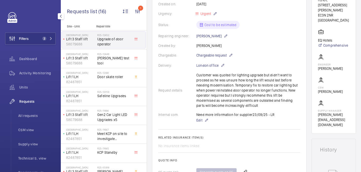
scroll to position [99, 0]
click at [109, 59] on span "Otis test tool" at bounding box center [113, 60] width 33 height 10
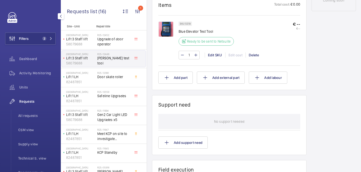
scroll to position [289, 0]
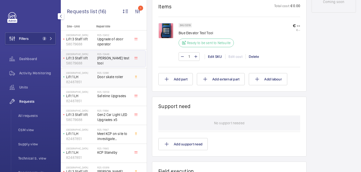
click at [114, 74] on h2 "R25-12390" at bounding box center [113, 72] width 33 height 3
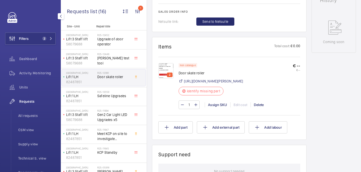
scroll to position [248, 0]
click at [110, 98] on div "R25-12059 Safeline Upgrades" at bounding box center [113, 97] width 33 height 15
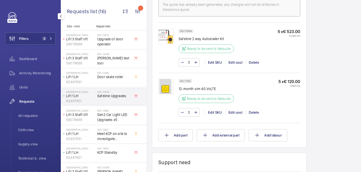
scroll to position [317, 0]
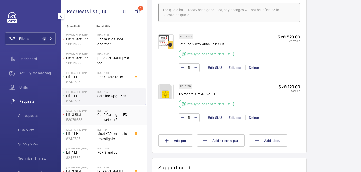
click at [121, 119] on span "Gen2 Car Light LED Upgrades x5" at bounding box center [113, 117] width 33 height 10
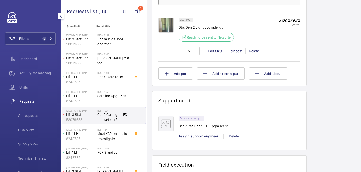
scroll to position [399, 0]
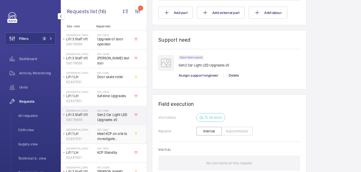
click at [114, 136] on span "Meet KCP on site to investigate autodiallers at 10am" at bounding box center [113, 136] width 33 height 10
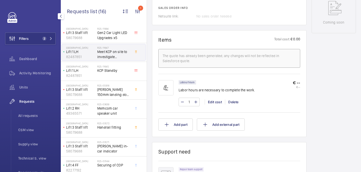
scroll to position [96, 0]
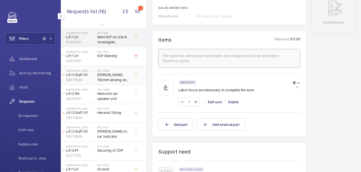
click at [110, 82] on div "R25-05918 Otis 150mm landing door air cord" at bounding box center [113, 76] width 33 height 15
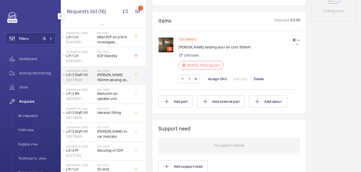
scroll to position [277, 0]
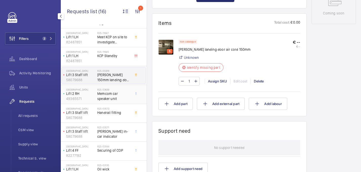
click at [118, 97] on span "Memcom car speaker unit" at bounding box center [113, 96] width 33 height 10
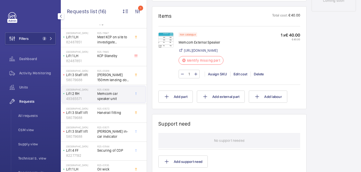
scroll to position [289, 0]
click at [116, 114] on span "Handrail fitting" at bounding box center [113, 112] width 33 height 5
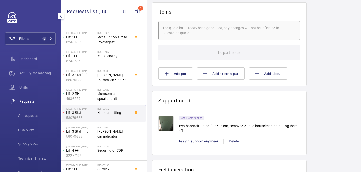
scroll to position [313, 0]
click at [129, 131] on span "Otis in-car indicator" at bounding box center [113, 134] width 33 height 10
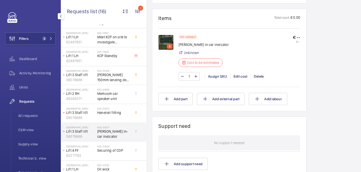
scroll to position [160, 0]
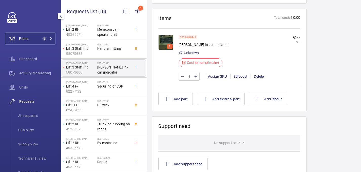
click at [124, 77] on div "NOVOTEL LONDON TOWER BRIDGE Lift 3 Staff lift 58079688 R25-03571 Otis in-car in…" at bounding box center [104, 67] width 86 height 19
click at [124, 84] on span "Securing of COP" at bounding box center [113, 86] width 33 height 5
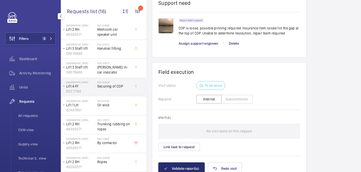
scroll to position [367, 0]
click at [114, 105] on span "Oil wick" at bounding box center [113, 104] width 33 height 5
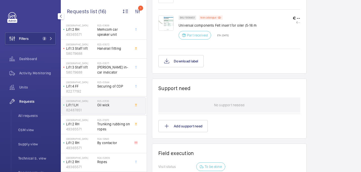
scroll to position [327, 0]
click at [120, 122] on span "Trunking rubbing on ropes" at bounding box center [113, 126] width 33 height 10
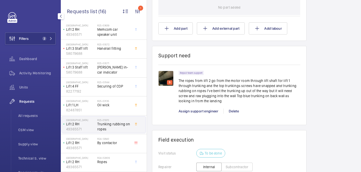
scroll to position [320, 0]
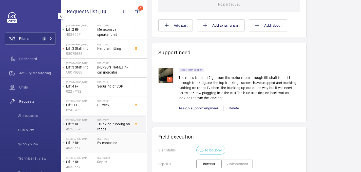
click at [121, 143] on span "By contactor" at bounding box center [113, 142] width 33 height 5
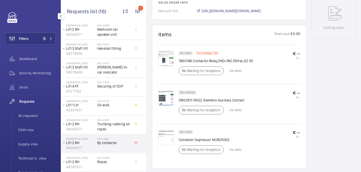
scroll to position [263, 0]
click at [120, 162] on span "Ropes" at bounding box center [113, 161] width 33 height 5
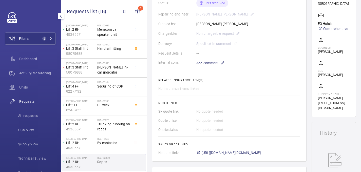
scroll to position [308, 0]
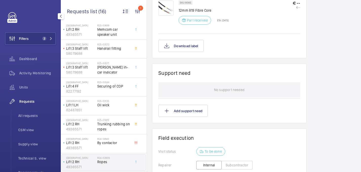
click at [151, 126] on div "Engineers requests R24-02809 A repair request was created on 2024-03-18 for "Ro…" at bounding box center [254, 1] width 214 height 521
click at [120, 136] on div "R24-12640 By contactor" at bounding box center [114, 143] width 35 height 17
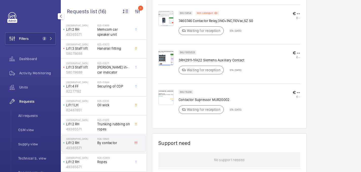
scroll to position [302, 0]
click at [119, 119] on h2 "R25-01970" at bounding box center [113, 119] width 33 height 3
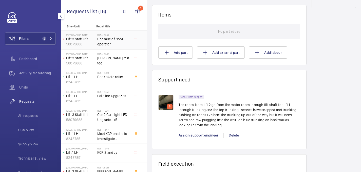
click at [115, 35] on h2 "R25-12452" at bounding box center [113, 34] width 33 height 3
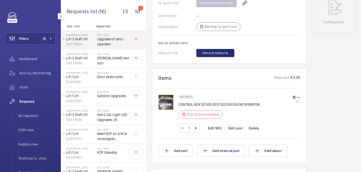
scroll to position [269, 0]
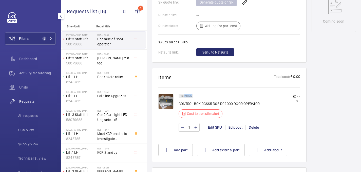
drag, startPoint x: 184, startPoint y: 96, endPoint x: 192, endPoint y: 97, distance: 7.4
click at [192, 97] on div "SKU 18775" at bounding box center [185, 96] width 14 height 4
copy p "18775"
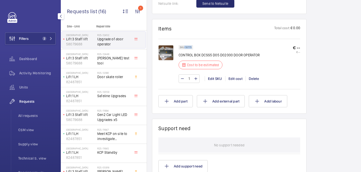
scroll to position [280, 0]
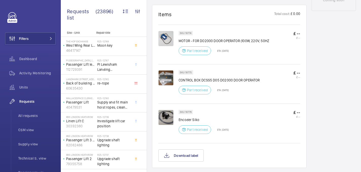
scroll to position [293, 0]
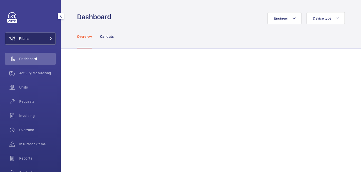
click at [40, 38] on button "Filters" at bounding box center [30, 38] width 51 height 12
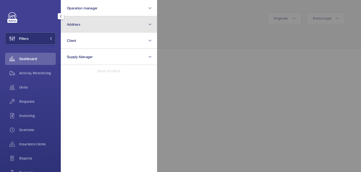
click at [90, 29] on button "Address" at bounding box center [109, 24] width 96 height 16
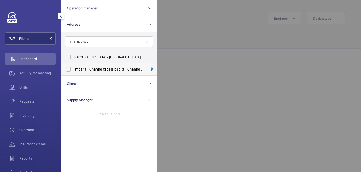
type input "charing cross"
click at [103, 64] on label "Imperial - Charing Cross Hospital - Charing Cross Hospital, LONDON W6 8RF" at bounding box center [105, 69] width 88 height 12
click at [73, 64] on input "Imperial - Charing Cross Hospital - Charing Cross Hospital, LONDON W6 8RF" at bounding box center [68, 69] width 10 height 10
checkbox input "true"
click at [184, 38] on div at bounding box center [337, 86] width 361 height 172
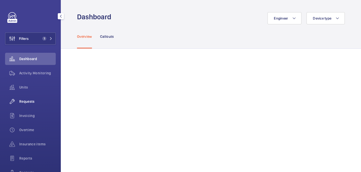
click at [39, 101] on span "Requests" at bounding box center [37, 101] width 36 height 5
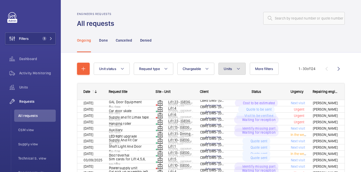
click at [233, 65] on button "Units" at bounding box center [231, 69] width 27 height 12
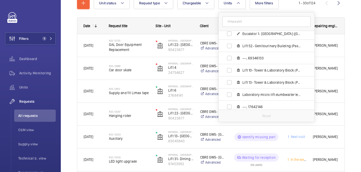
scroll to position [222, 0]
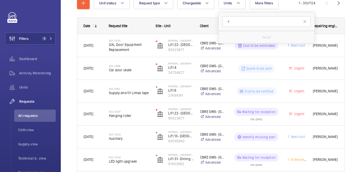
type input "l"
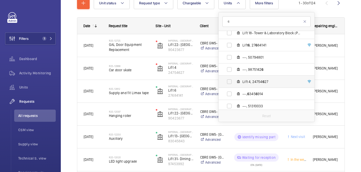
scroll to position [493, 0]
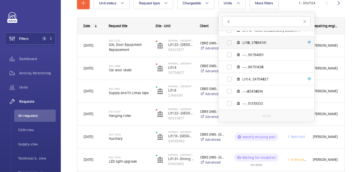
type input "6"
click at [259, 45] on label "Lift 6 , 27 6 84141" at bounding box center [262, 42] width 88 height 12
click at [234, 45] on input "Lift 6 , 27 6 84141" at bounding box center [229, 42] width 10 height 10
checkbox input "true"
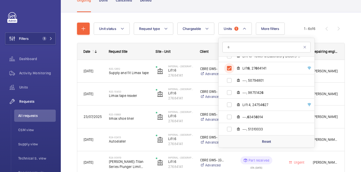
scroll to position [66, 0]
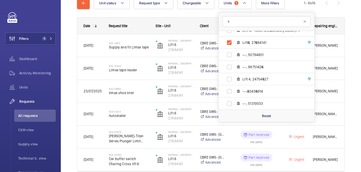
click at [349, 16] on div "Unit status Request type Chargeable Units 1 6 Imperial - Charing Cross Hospital…" at bounding box center [211, 91] width 300 height 209
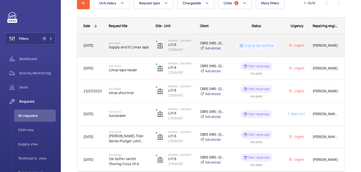
click at [133, 42] on h2 "R25-12612" at bounding box center [129, 43] width 40 height 3
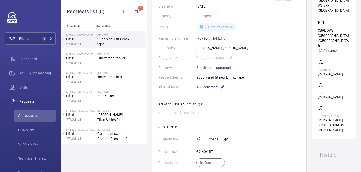
scroll to position [104, 0]
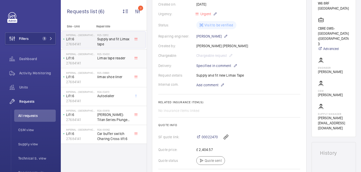
click at [110, 56] on span "Limax tape reader" at bounding box center [113, 57] width 33 height 5
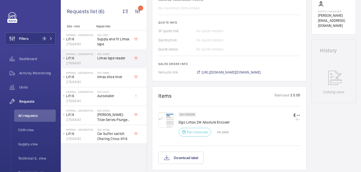
scroll to position [212, 0]
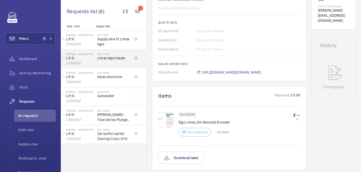
click at [170, 121] on img at bounding box center [165, 119] width 15 height 15
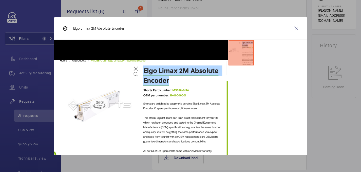
drag, startPoint x: 293, startPoint y: 28, endPoint x: 260, endPoint y: 39, distance: 34.1
click at [293, 28] on wm-front-icon-button at bounding box center [296, 28] width 12 height 12
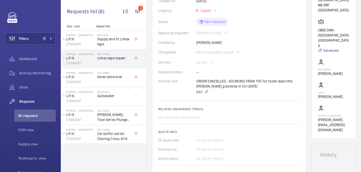
scroll to position [70, 0]
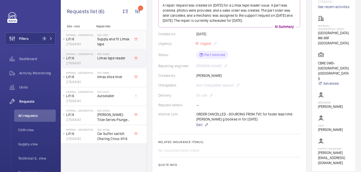
click at [94, 44] on p "27684141" at bounding box center [80, 44] width 29 height 5
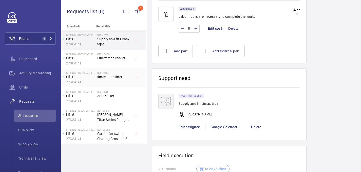
scroll to position [351, 0]
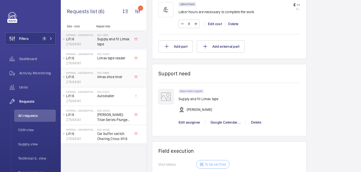
click at [115, 84] on div "R25-09993 limax shoe liner" at bounding box center [113, 78] width 33 height 15
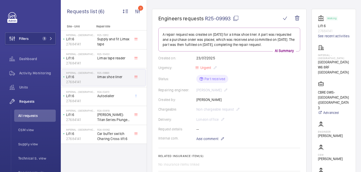
scroll to position [39, 0]
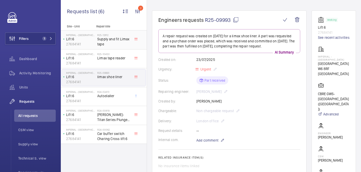
click at [110, 45] on span "Supply and fit Limax tape" at bounding box center [113, 41] width 33 height 10
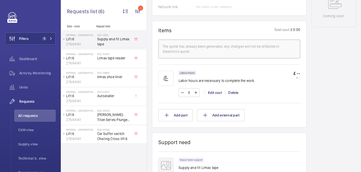
scroll to position [283, 0]
click at [104, 61] on div "R25-10450 Limax tape reader" at bounding box center [113, 59] width 33 height 15
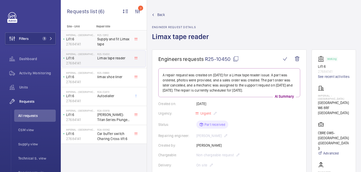
click at [104, 44] on span "Supply and fit Limax tape" at bounding box center [113, 41] width 33 height 10
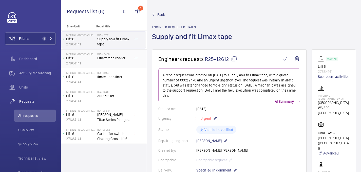
click at [110, 50] on div "Imperial - Charing Cross Hospital Lift 6 27684141 R25-10450 Limax tape reader" at bounding box center [104, 58] width 86 height 19
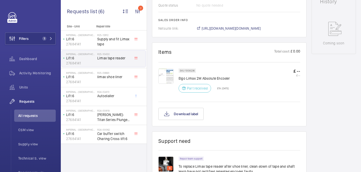
scroll to position [266, 0]
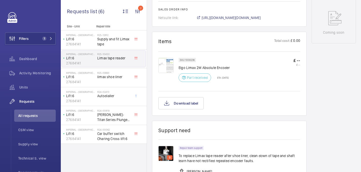
click at [167, 61] on img at bounding box center [165, 65] width 15 height 15
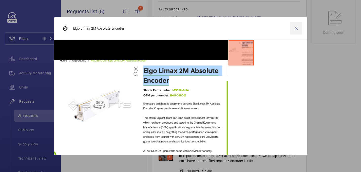
click at [294, 26] on wm-front-icon-button at bounding box center [296, 28] width 12 height 12
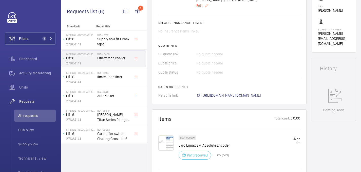
scroll to position [194, 0]
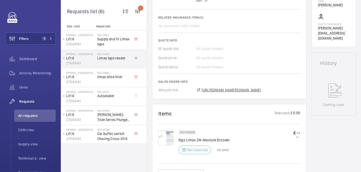
click at [229, 92] on span "https://6461500.app.netsuite.com/app/accounting/transactions/salesord.nl?id=287…" at bounding box center [230, 89] width 59 height 5
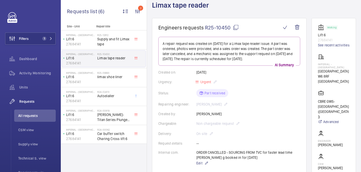
scroll to position [0, 0]
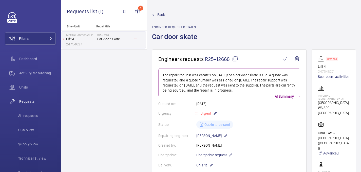
scroll to position [348, 0]
